Goal: Information Seeking & Learning: Find specific fact

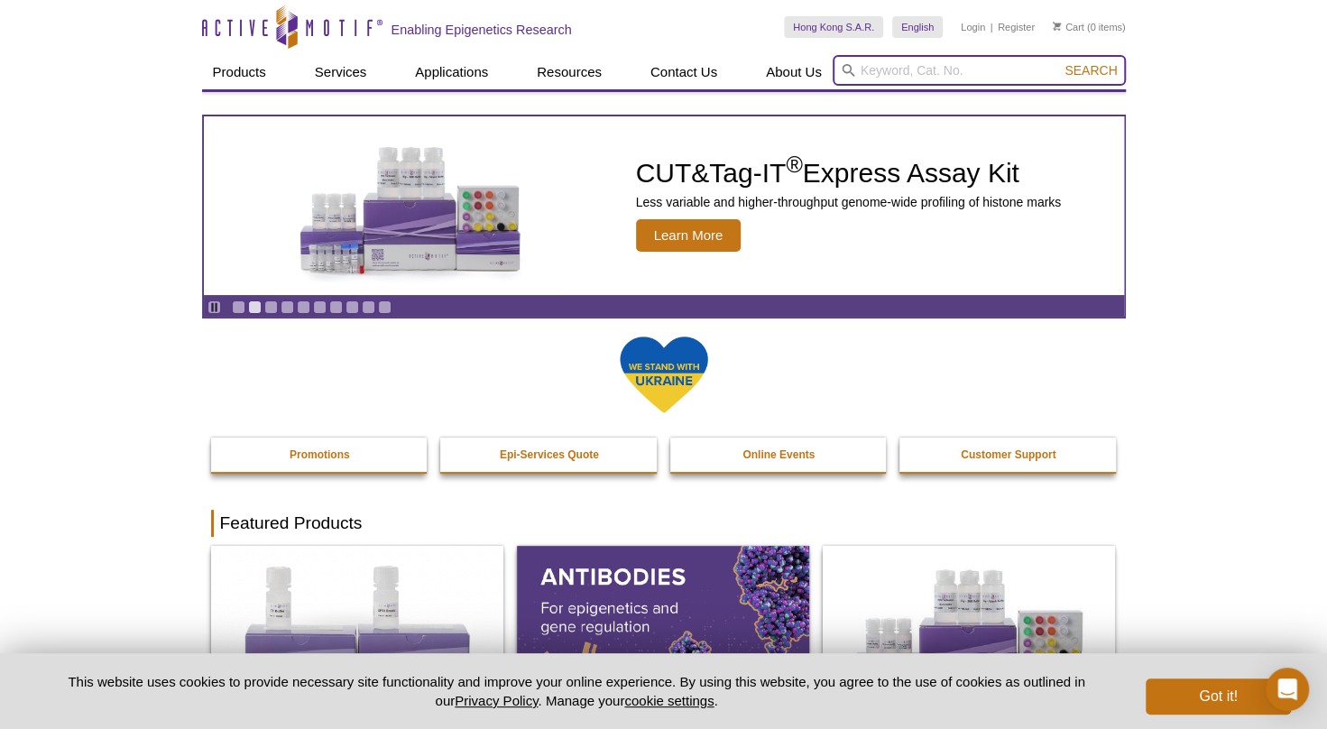
click at [935, 62] on input "search" at bounding box center [979, 70] width 293 height 31
paste input "Human Elongation factor 2"
type input "Human Elongation factor 2"
click at [1059, 62] on button "Search" at bounding box center [1090, 70] width 63 height 16
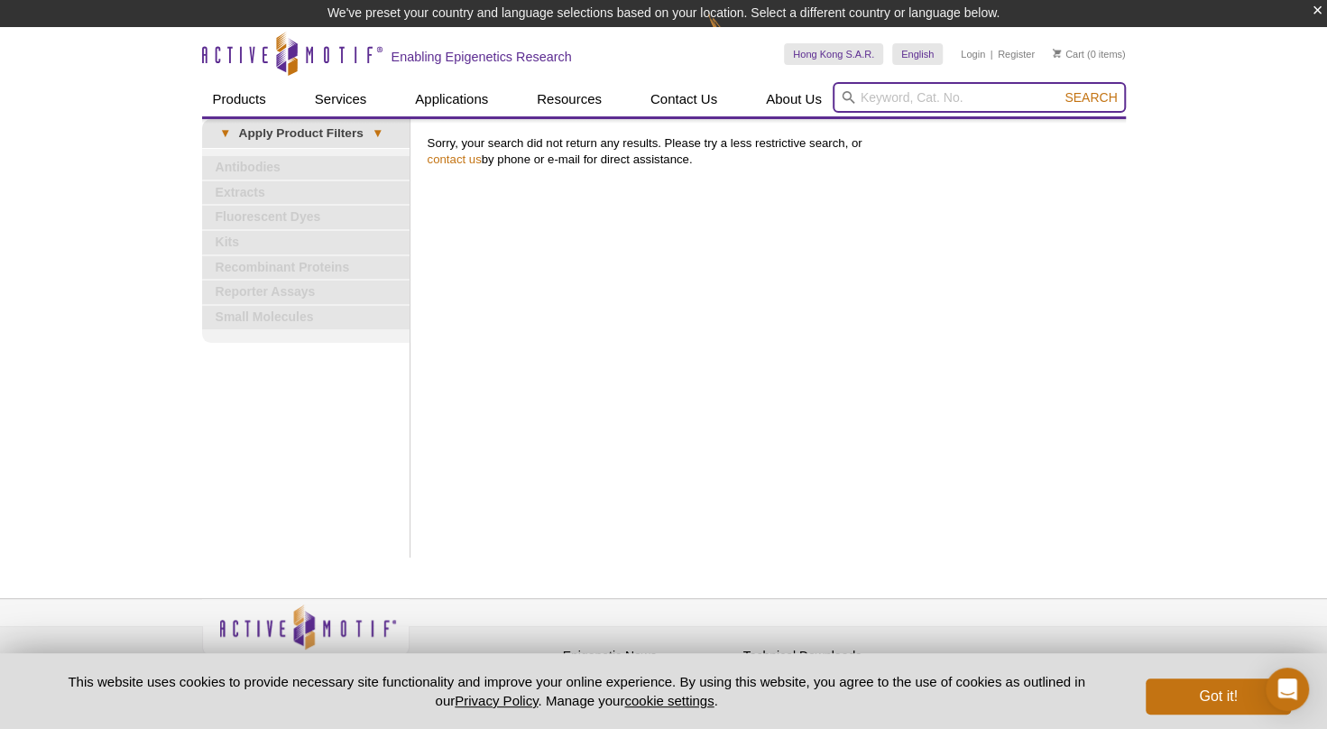
click at [915, 96] on input "search" at bounding box center [979, 97] width 293 height 31
drag, startPoint x: 915, startPoint y: 96, endPoint x: 884, endPoint y: 95, distance: 30.7
click at [884, 95] on input "search" at bounding box center [979, 97] width 293 height 31
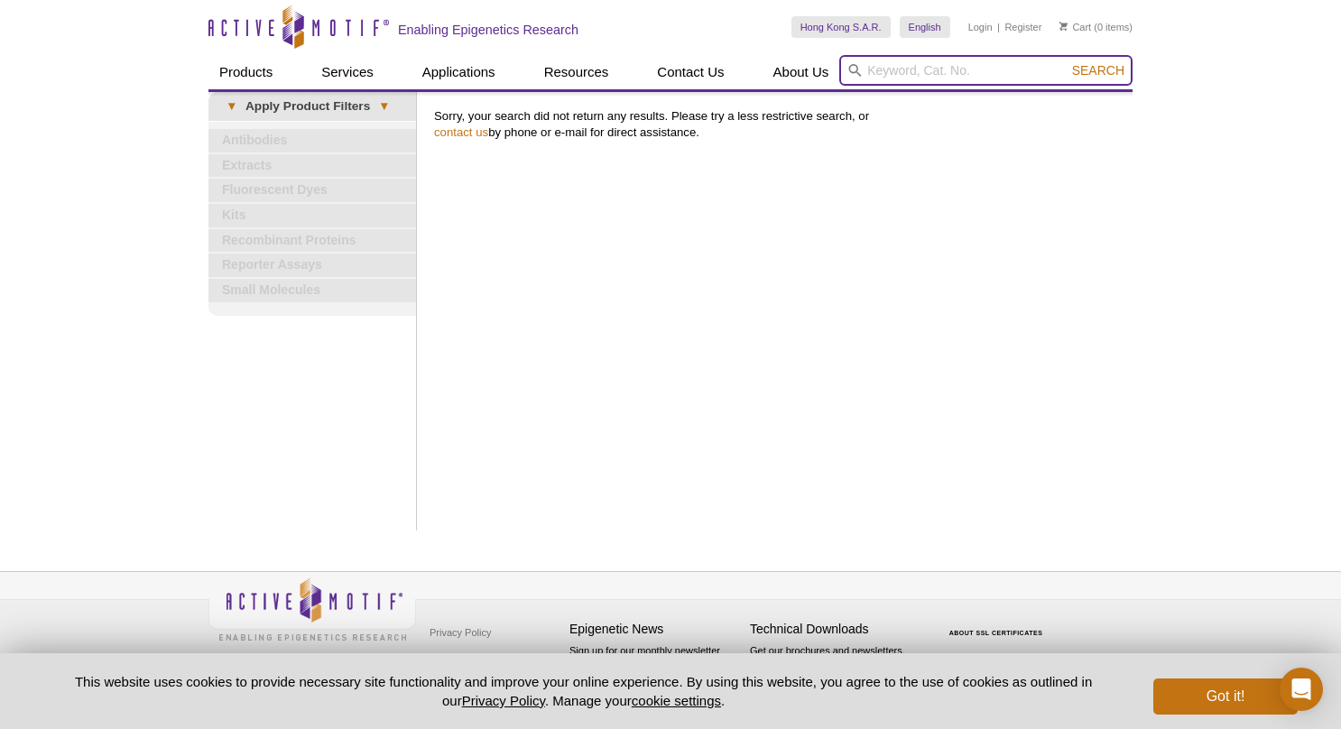
paste input "EEF"
click at [1066, 62] on button "Search" at bounding box center [1097, 70] width 63 height 16
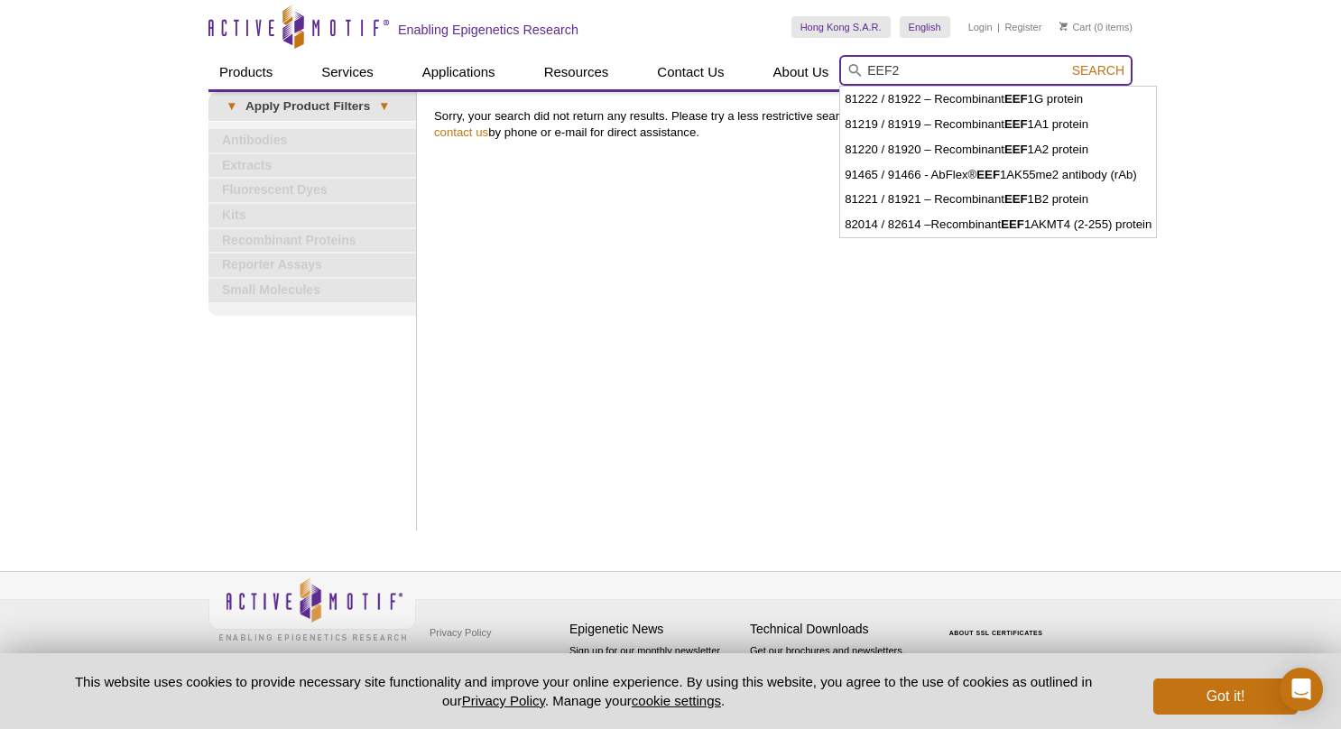
type input "EEF2"
click at [1111, 69] on span "Search" at bounding box center [1098, 70] width 52 height 14
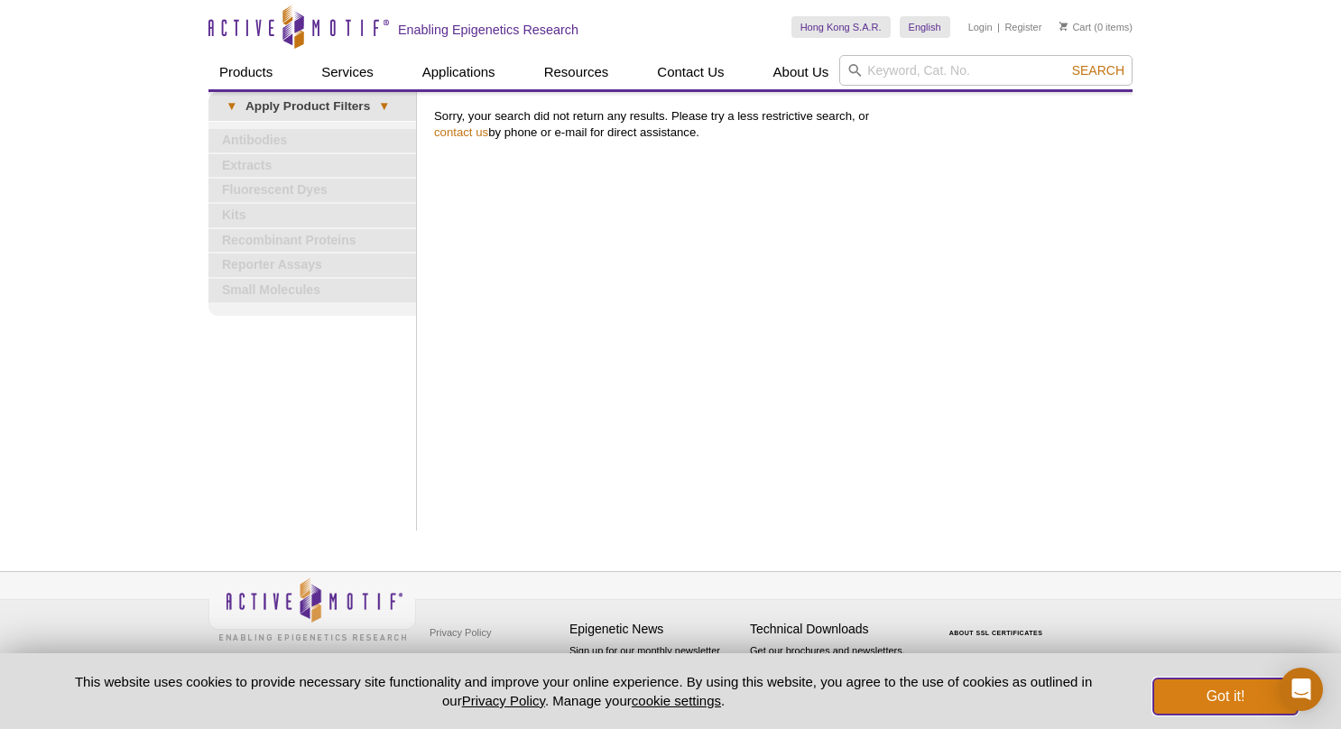
click at [1245, 698] on button "Got it!" at bounding box center [1225, 696] width 144 height 36
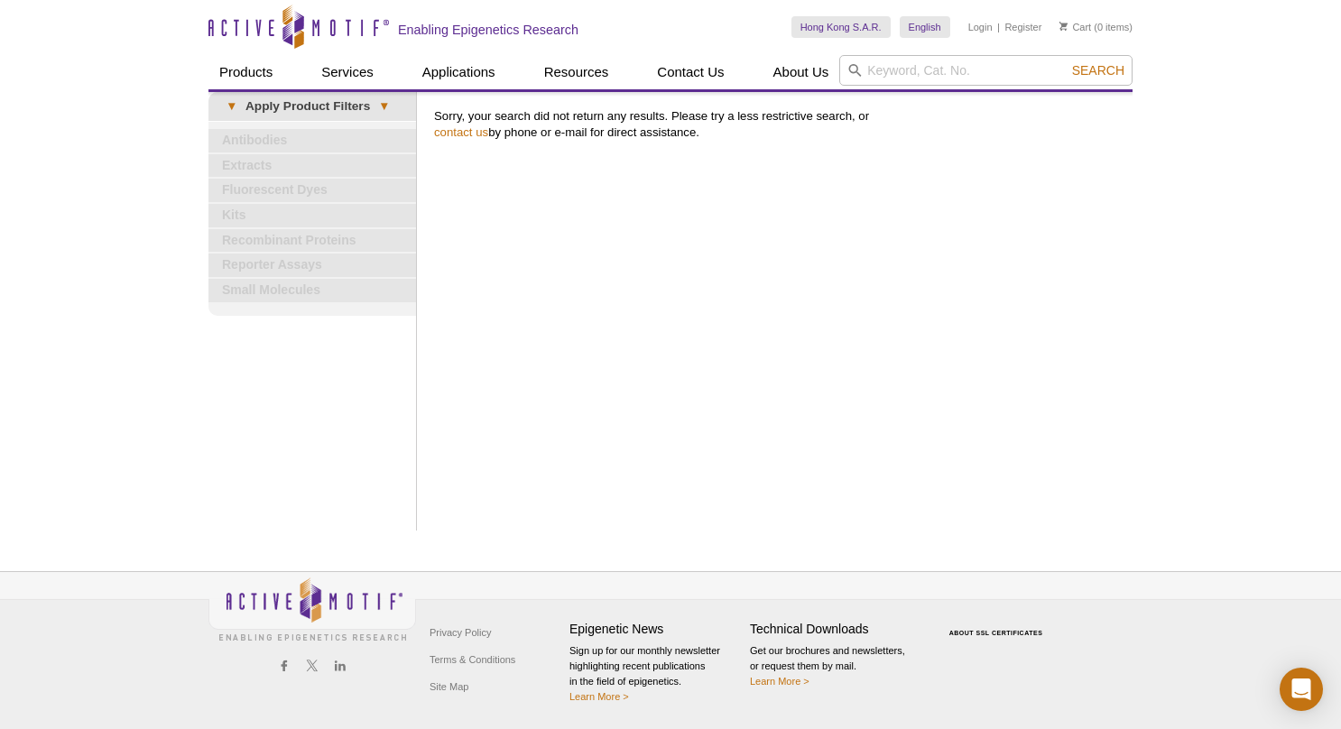
click at [1084, 204] on div "Print Results Sorry, your search did not return any results. Please try a less …" at bounding box center [778, 311] width 707 height 438
